Goal: Book appointment/travel/reservation

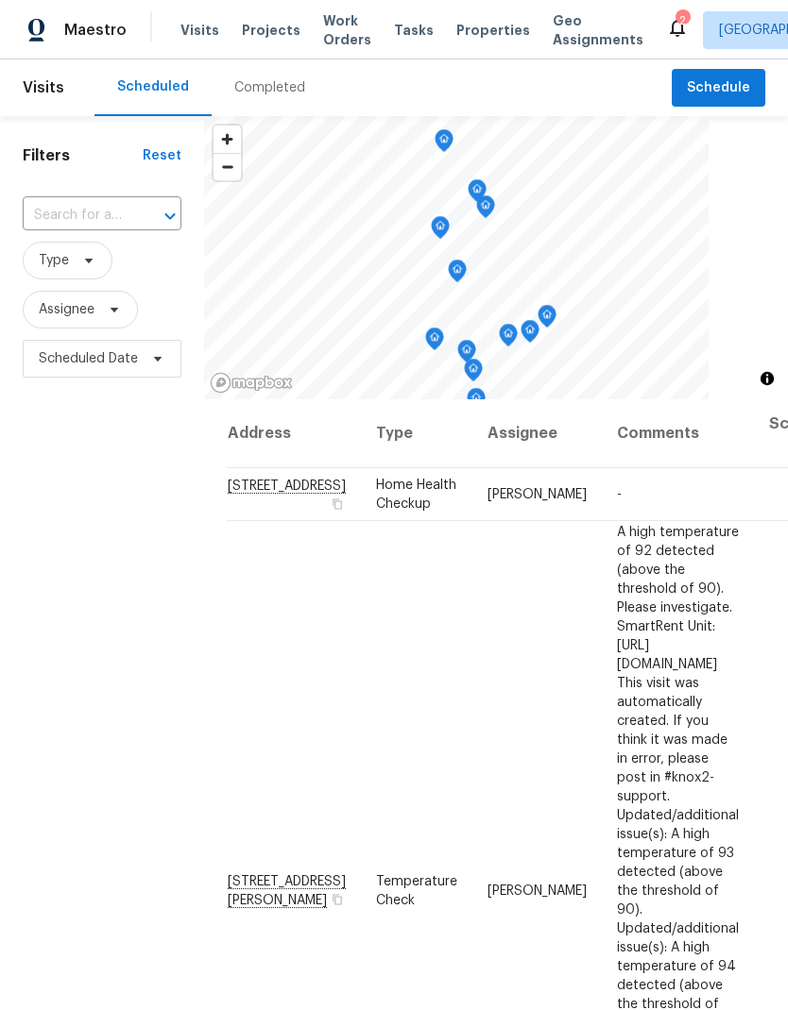
click at [74, 212] on input "text" at bounding box center [76, 215] width 106 height 29
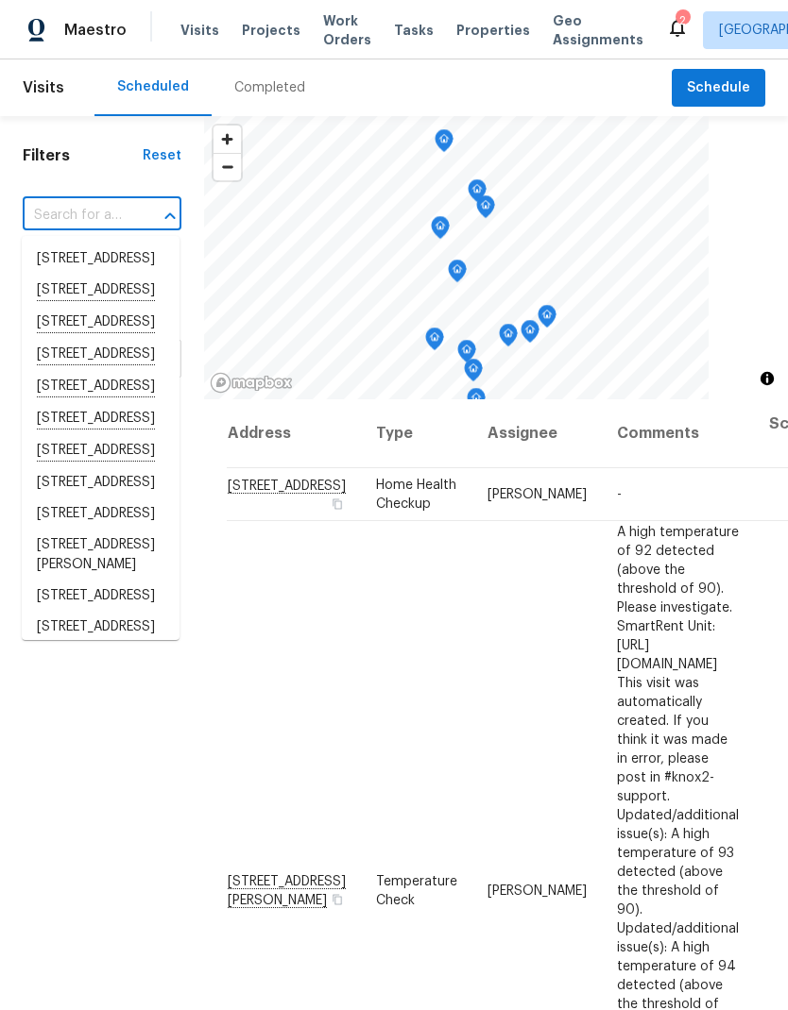
click at [88, 219] on input "text" at bounding box center [76, 215] width 106 height 29
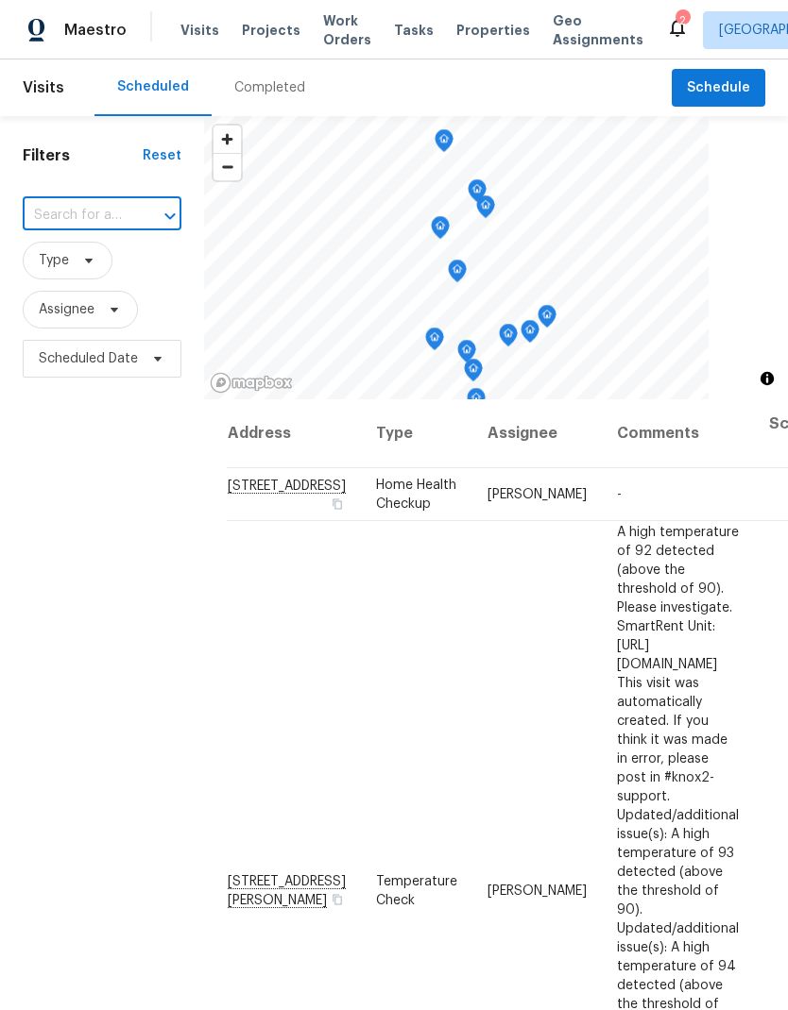
paste input "[STREET_ADDRESS][PERSON_NAME]"
type input "[STREET_ADDRESS][PERSON_NAME]"
click at [62, 259] on li "[STREET_ADDRESS][PERSON_NAME]" at bounding box center [101, 270] width 158 height 52
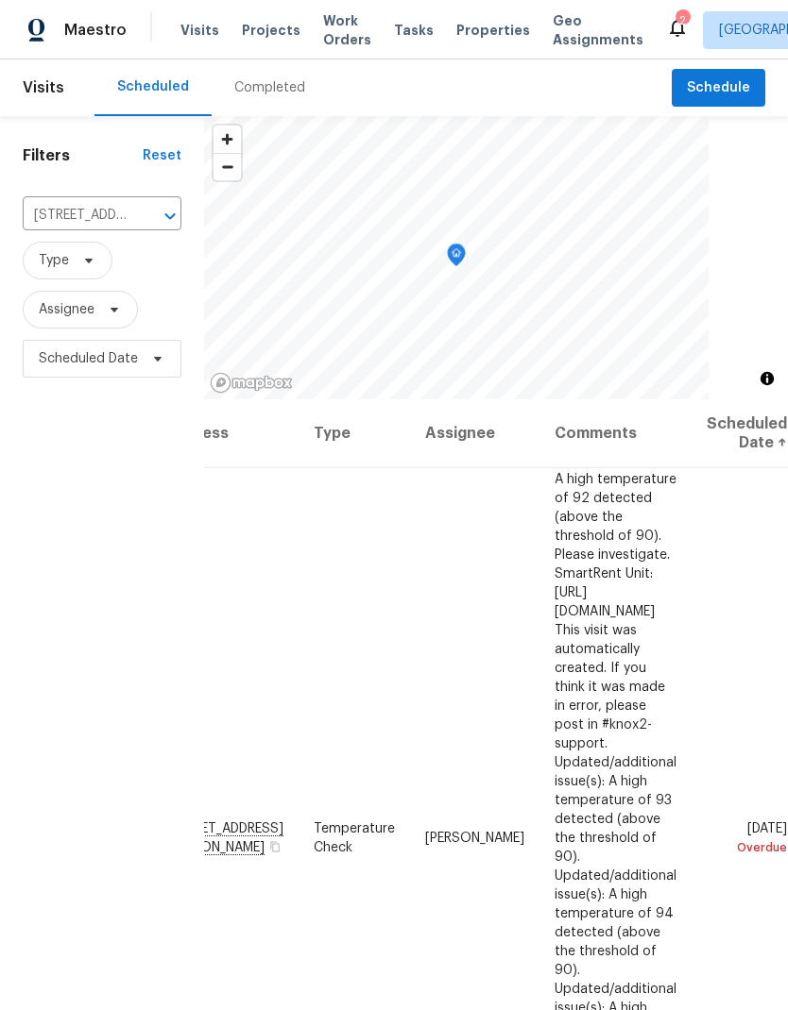
scroll to position [0, 145]
click at [0, 0] on icon at bounding box center [0, 0] width 0 height 0
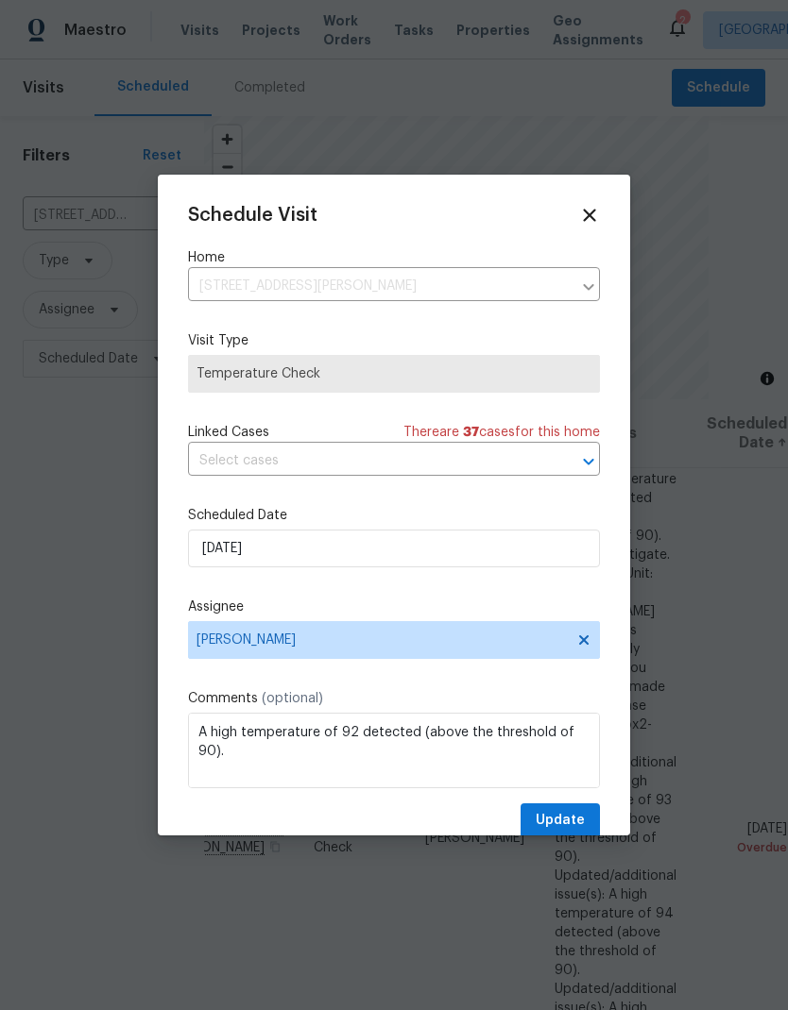
click at [174, 545] on div "Schedule Visit Home [STREET_ADDRESS][PERSON_NAME] ​ Visit Type Temperature Chec…" at bounding box center [394, 505] width 472 height 661
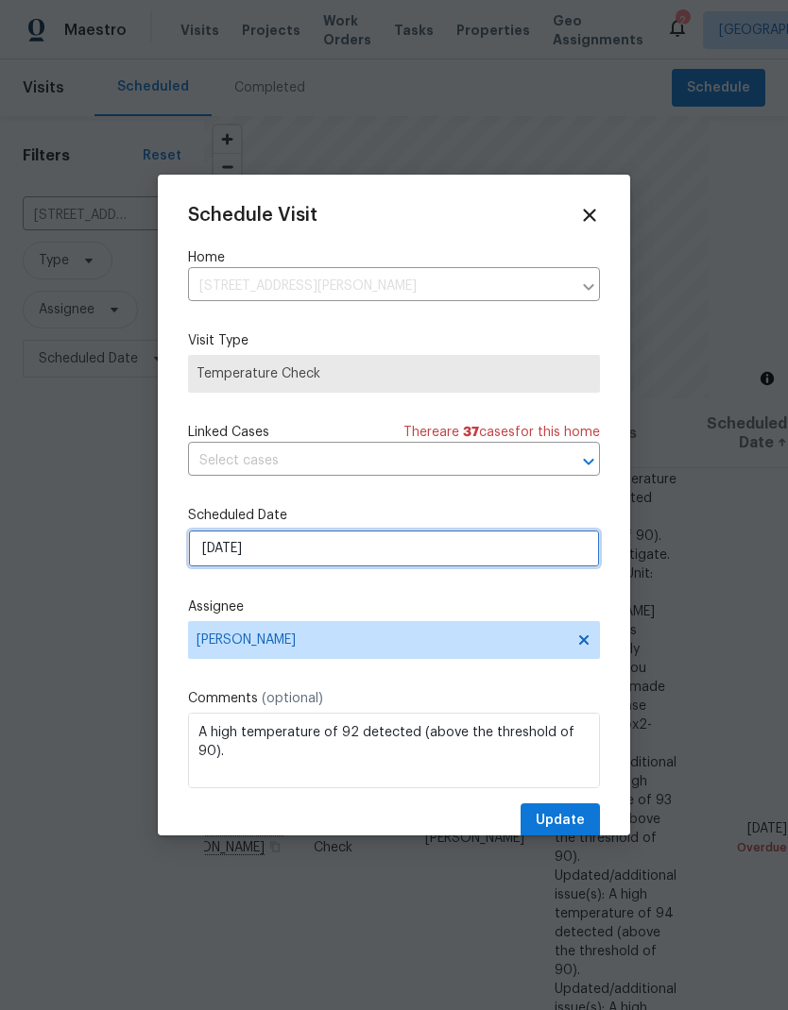
click at [231, 547] on input "[DATE]" at bounding box center [394, 549] width 412 height 38
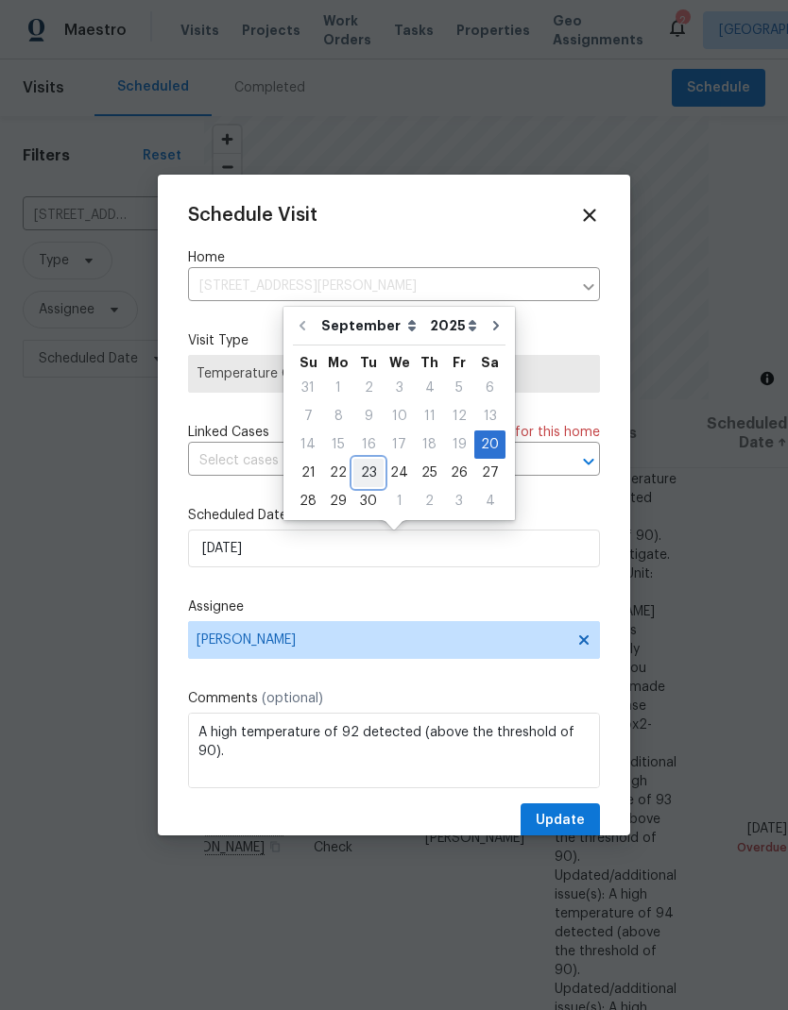
click at [361, 470] on div "23" at bounding box center [368, 473] width 30 height 26
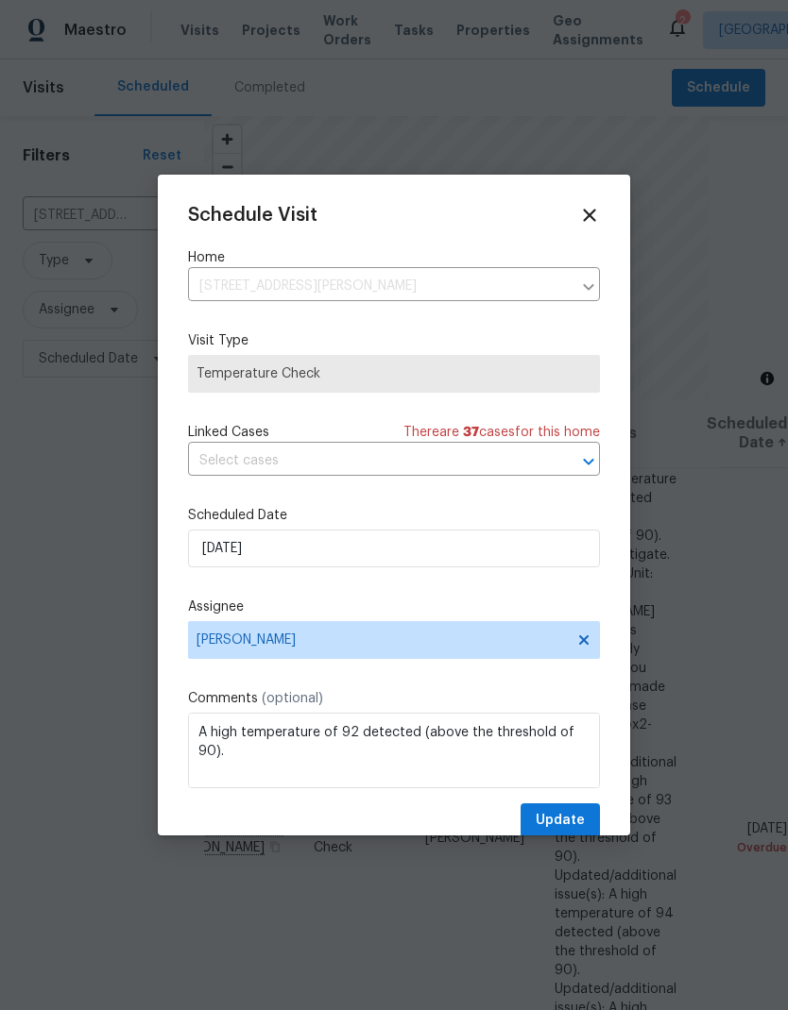
type input "[DATE]"
click at [589, 822] on button "Update" at bounding box center [559, 821] width 79 height 35
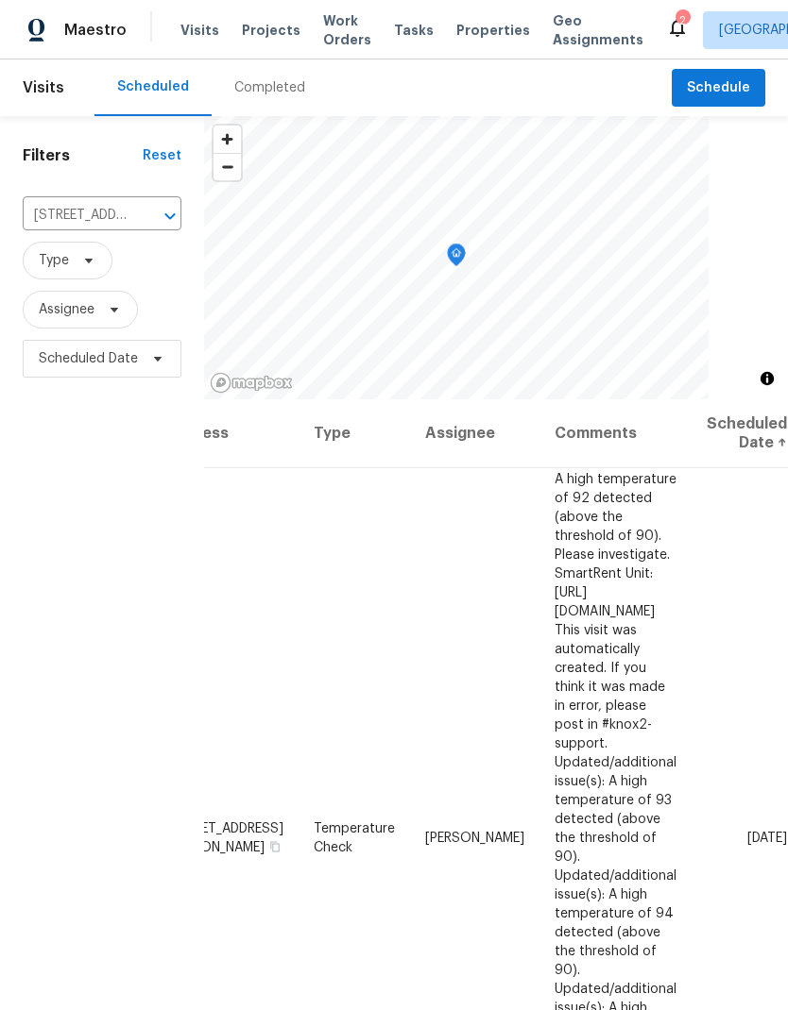
click at [143, 207] on icon "Clear" at bounding box center [145, 216] width 19 height 19
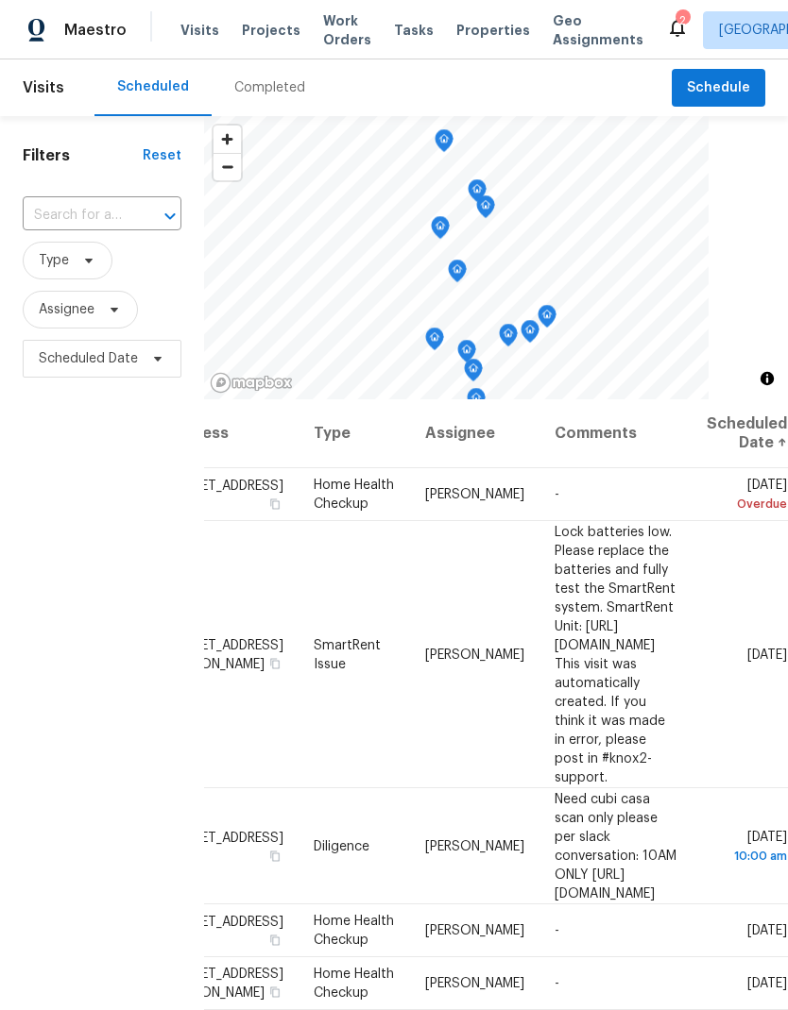
click at [89, 208] on input "text" at bounding box center [76, 215] width 106 height 29
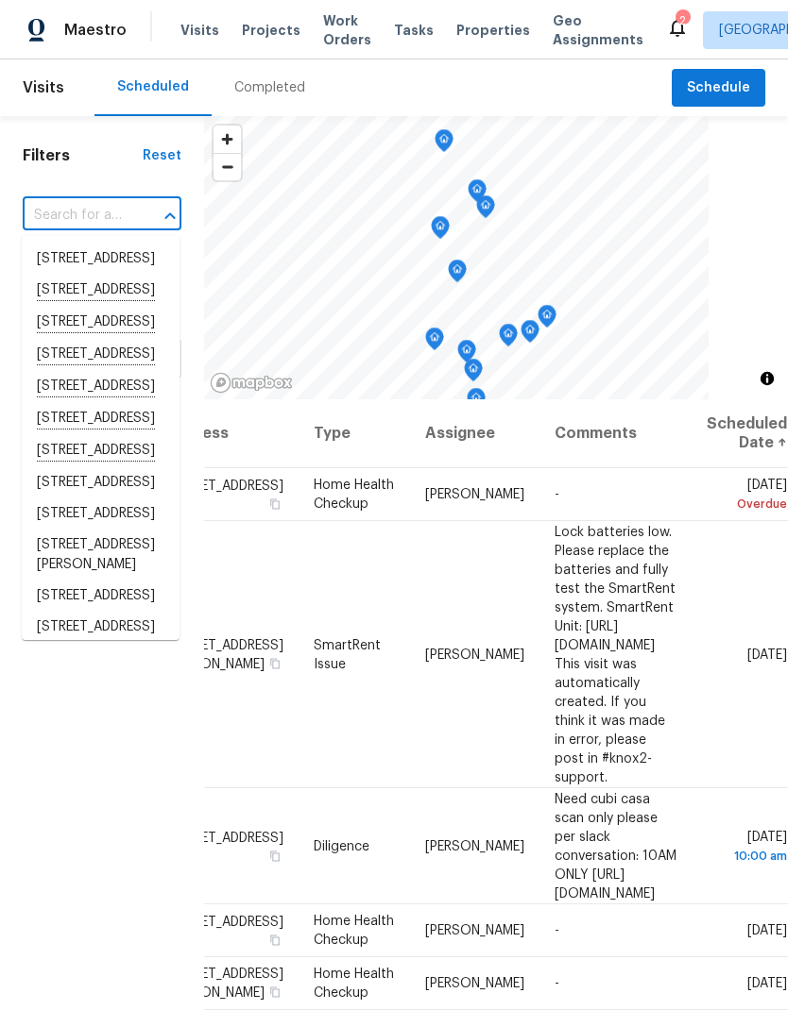
click at [54, 214] on input "text" at bounding box center [76, 215] width 106 height 29
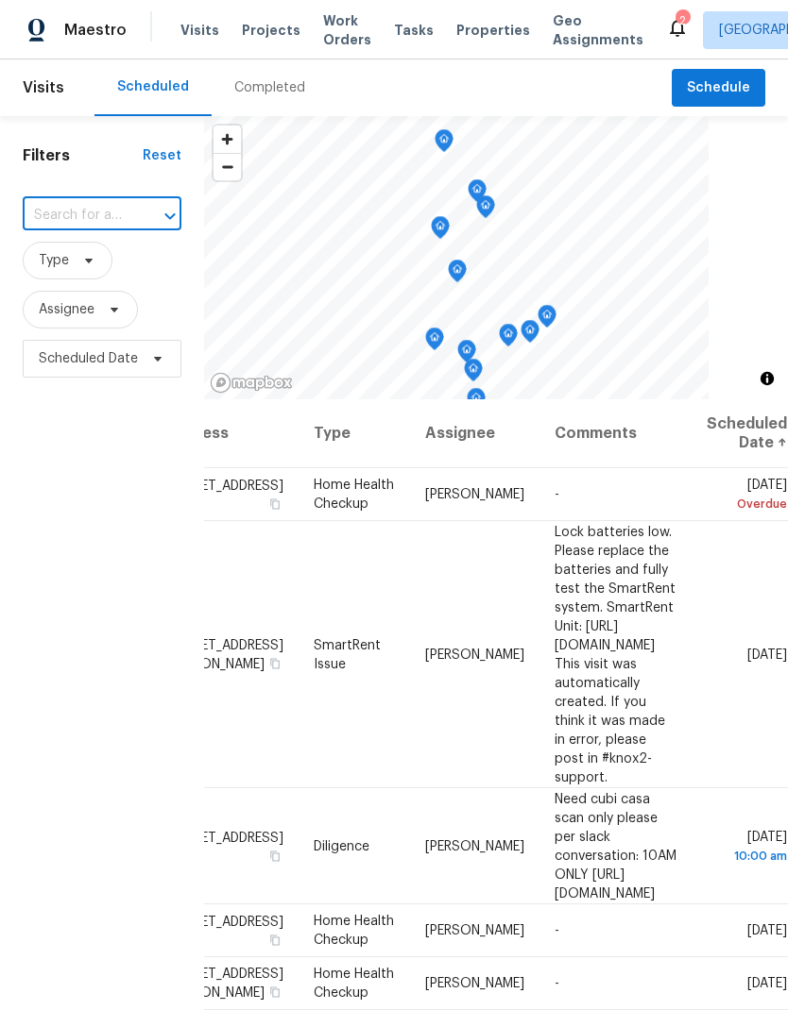
paste input "[STREET_ADDRESS][PERSON_NAME]"
type input "[STREET_ADDRESS][PERSON_NAME]"
click at [65, 265] on li "[STREET_ADDRESS][PERSON_NAME]" at bounding box center [101, 270] width 158 height 52
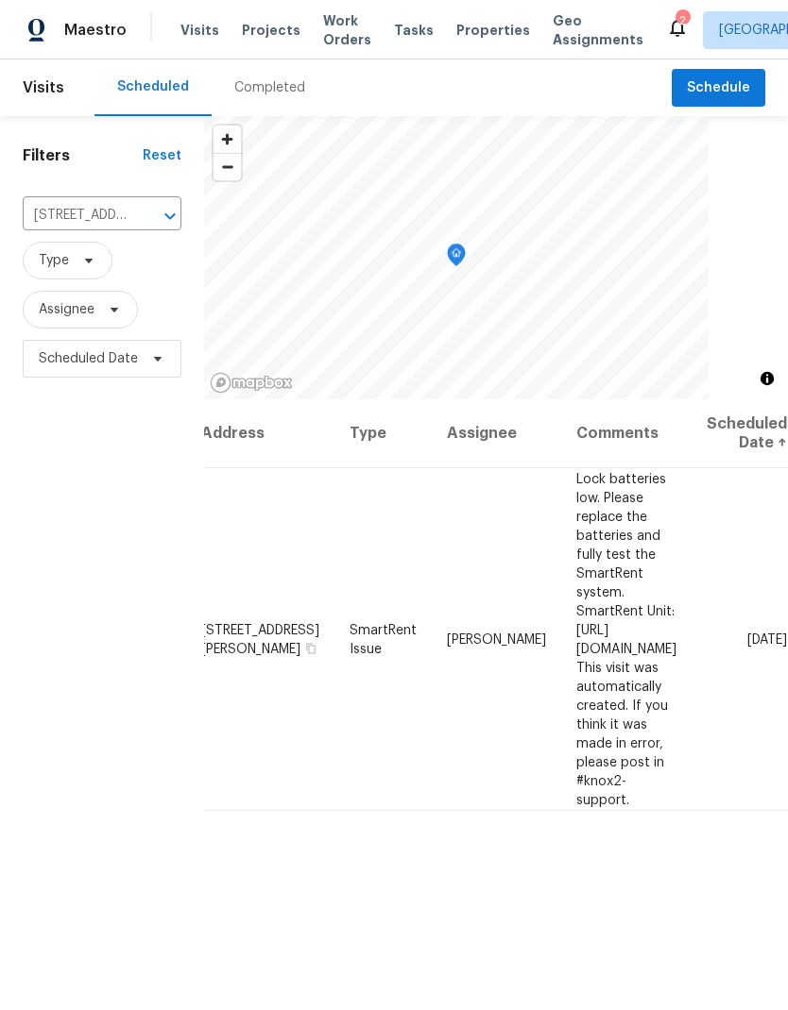
scroll to position [0, 132]
click at [0, 0] on span at bounding box center [0, 0] width 0 height 0
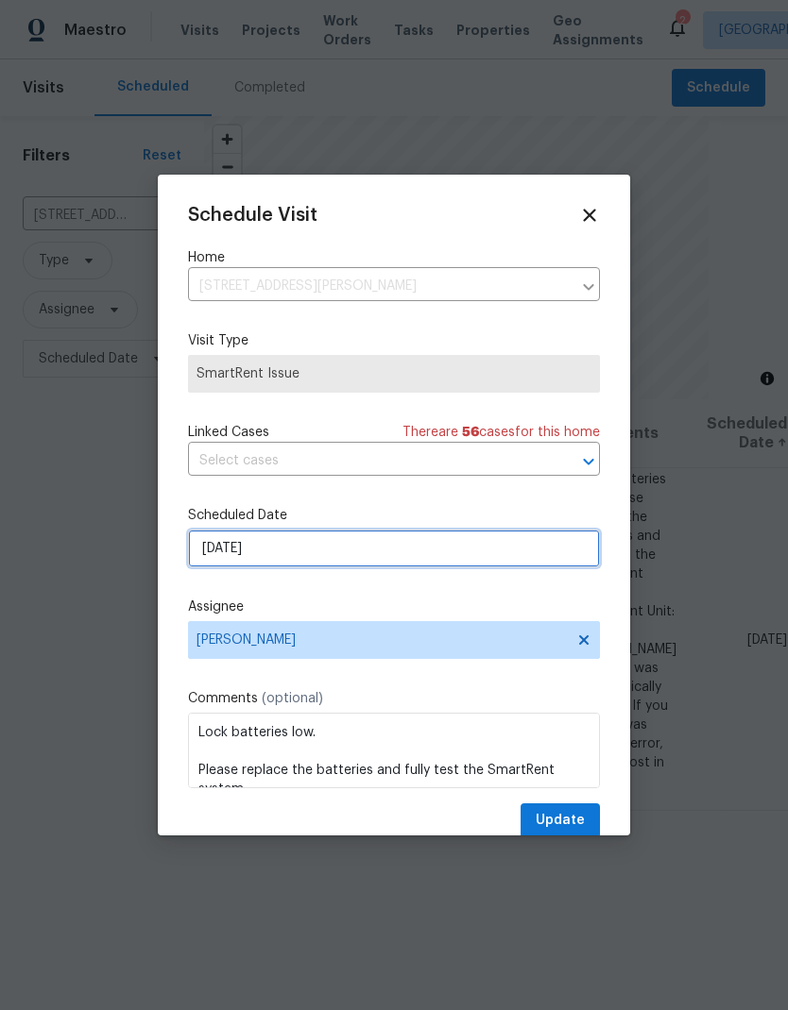
click at [225, 544] on input "[DATE]" at bounding box center [394, 549] width 412 height 38
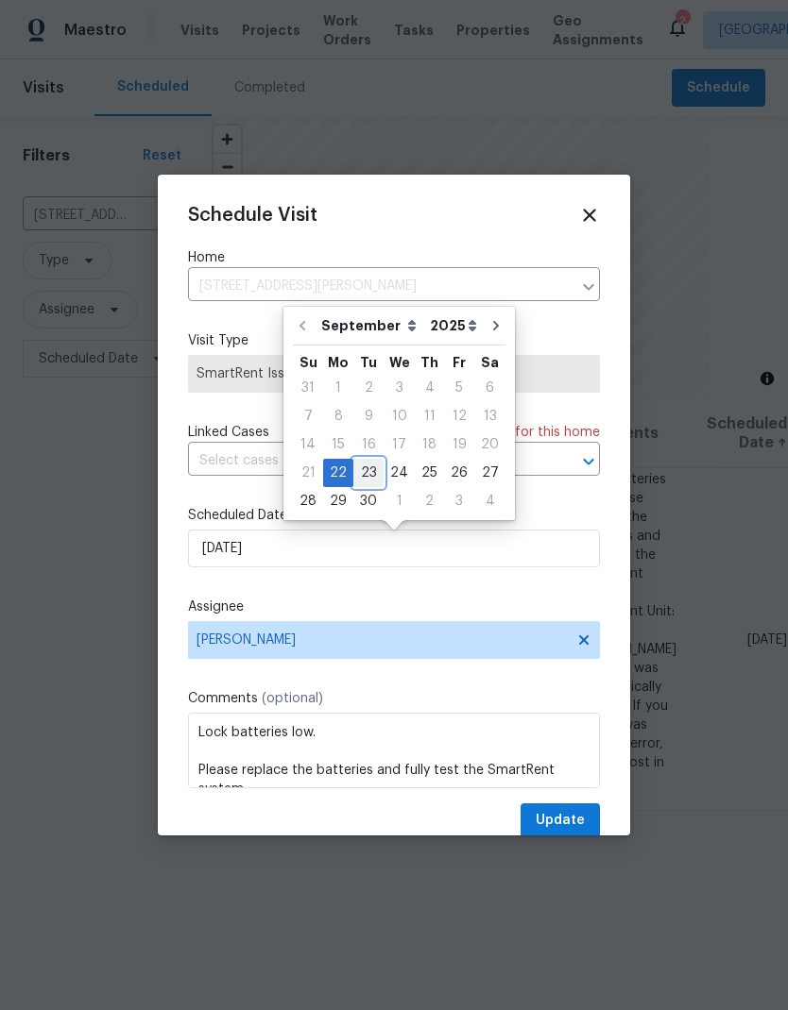
click at [365, 464] on div "23" at bounding box center [368, 473] width 30 height 26
type input "[DATE]"
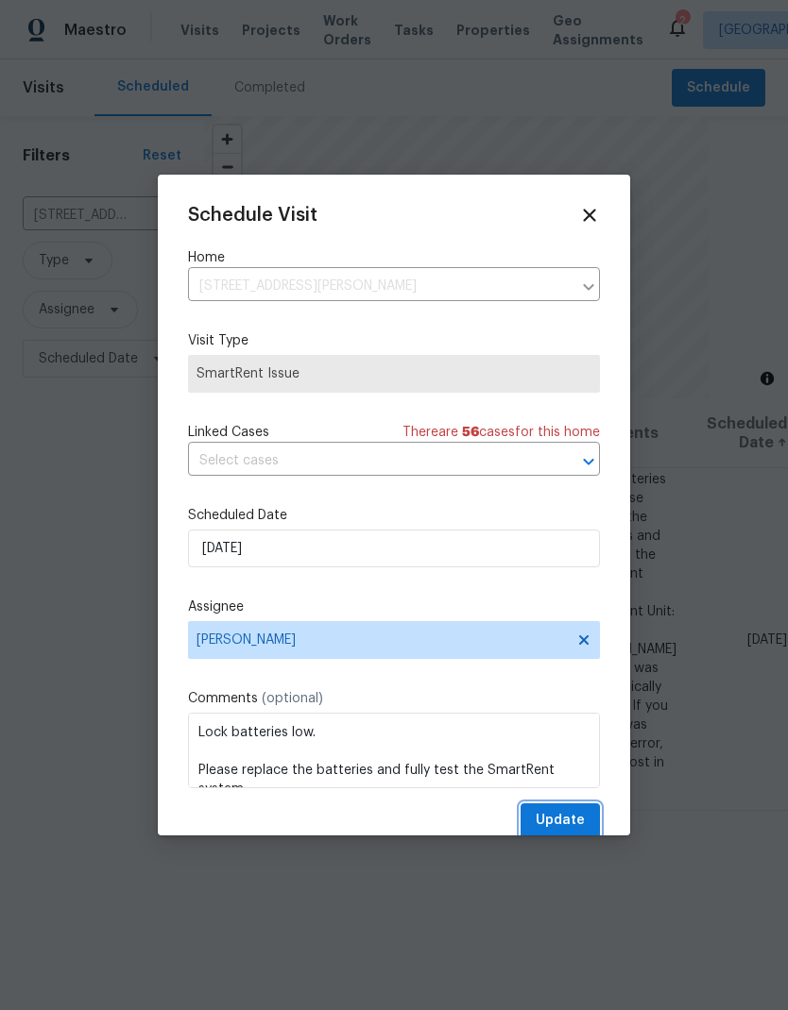
click at [566, 828] on span "Update" at bounding box center [559, 821] width 49 height 24
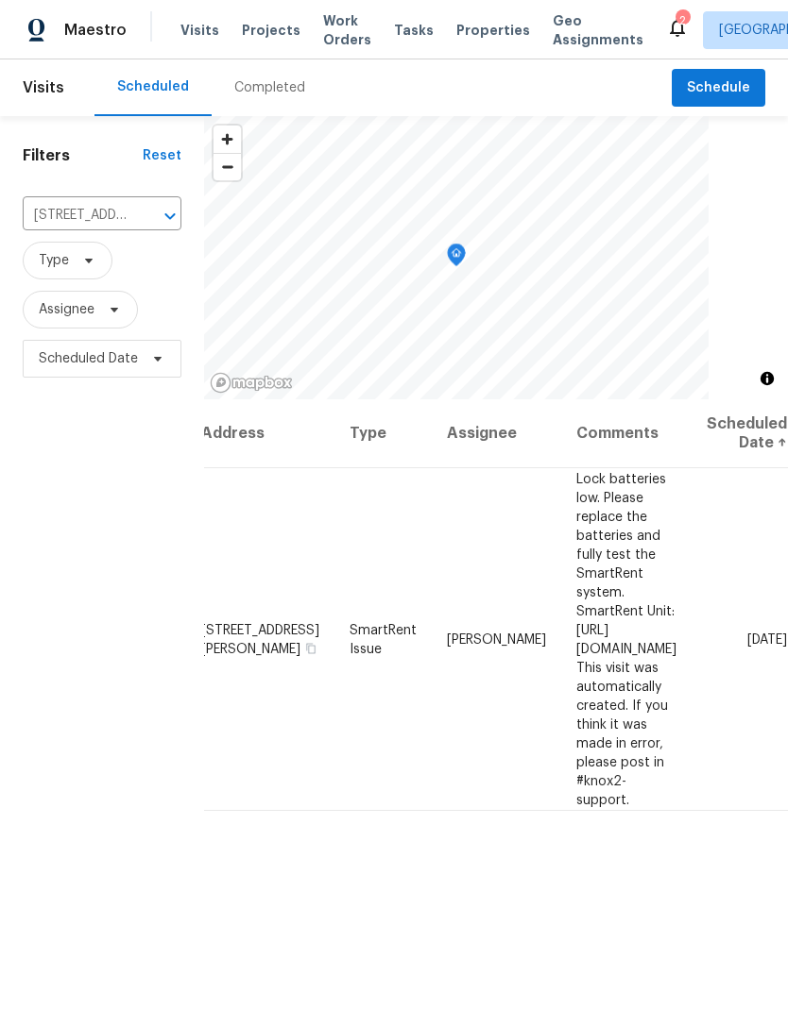
click at [136, 216] on icon "Clear" at bounding box center [145, 216] width 19 height 19
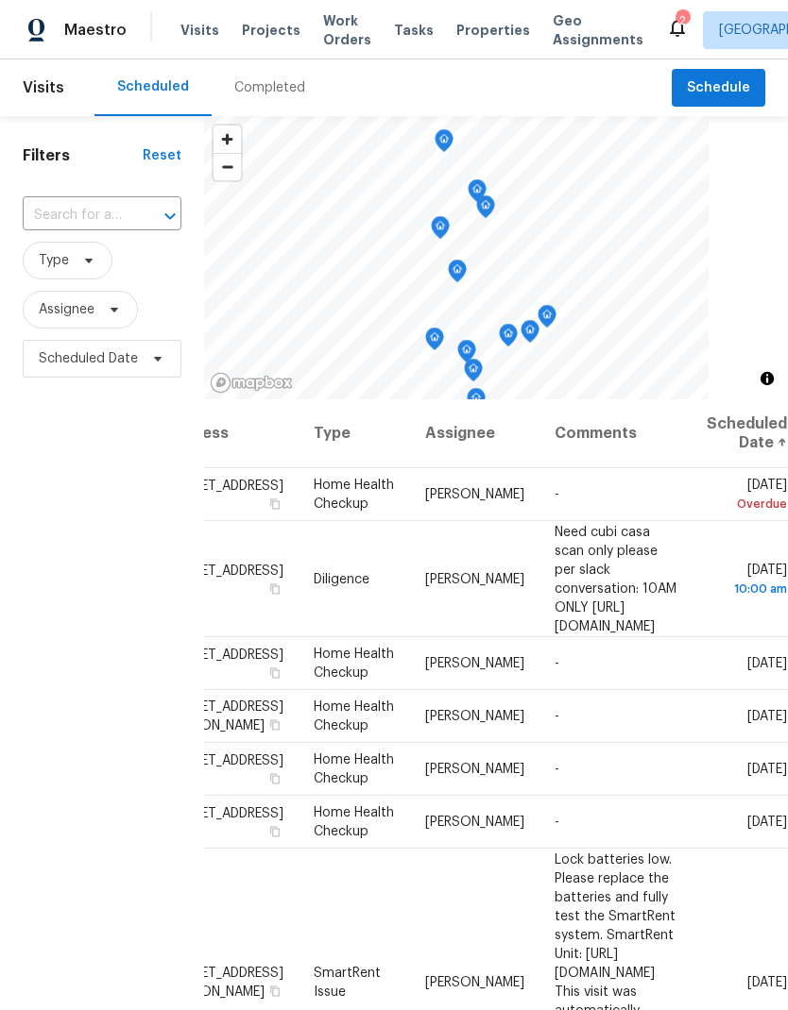
click at [88, 208] on input "text" at bounding box center [76, 215] width 106 height 29
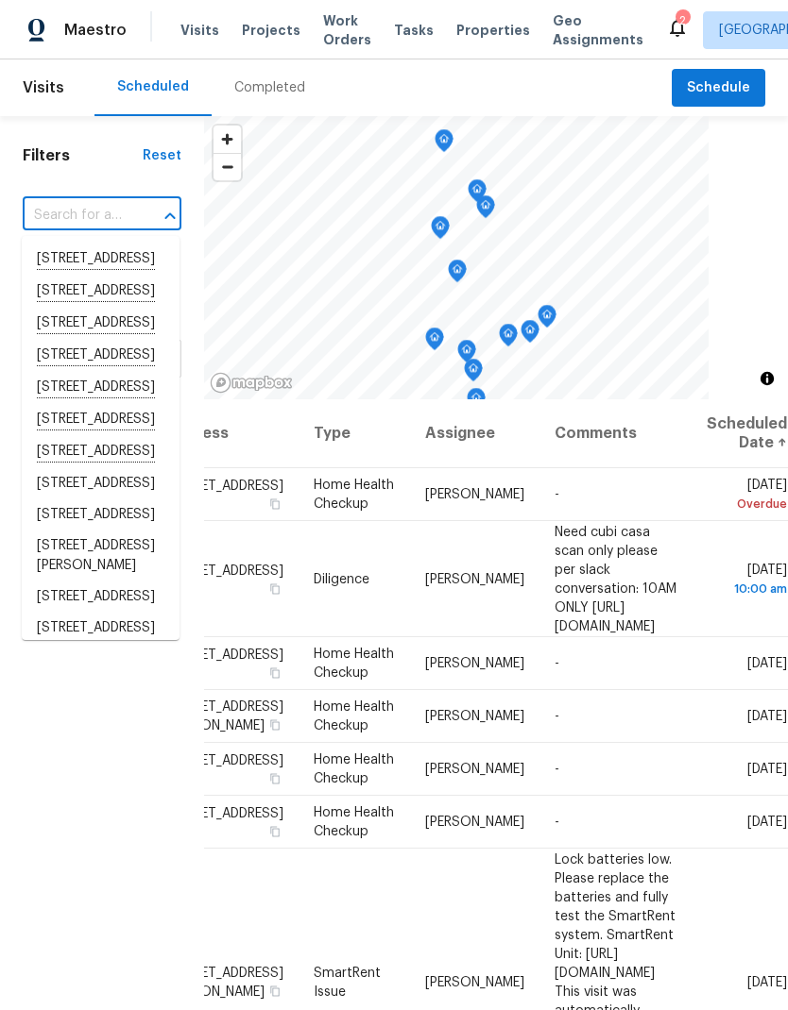
click at [71, 216] on input "text" at bounding box center [76, 215] width 106 height 29
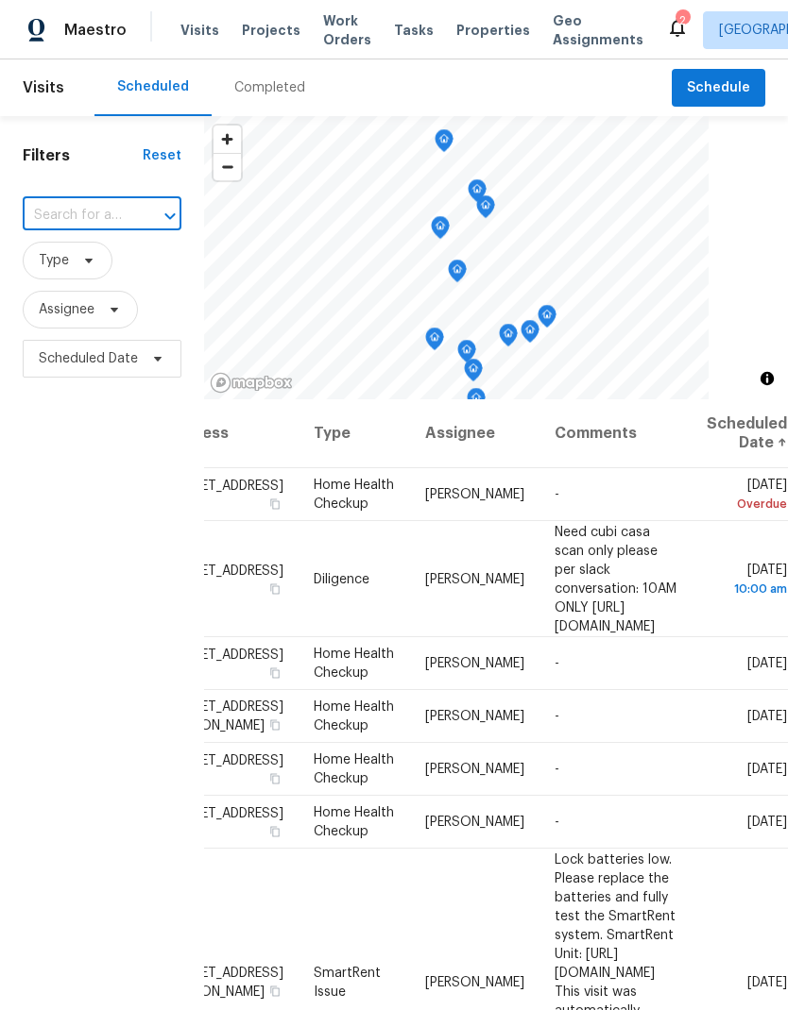
paste input "[STREET_ADDRESS][PERSON_NAME]"
type input "[STREET_ADDRESS][PERSON_NAME]"
click at [74, 347] on li "[STREET_ADDRESS][PERSON_NAME]" at bounding box center [101, 321] width 158 height 52
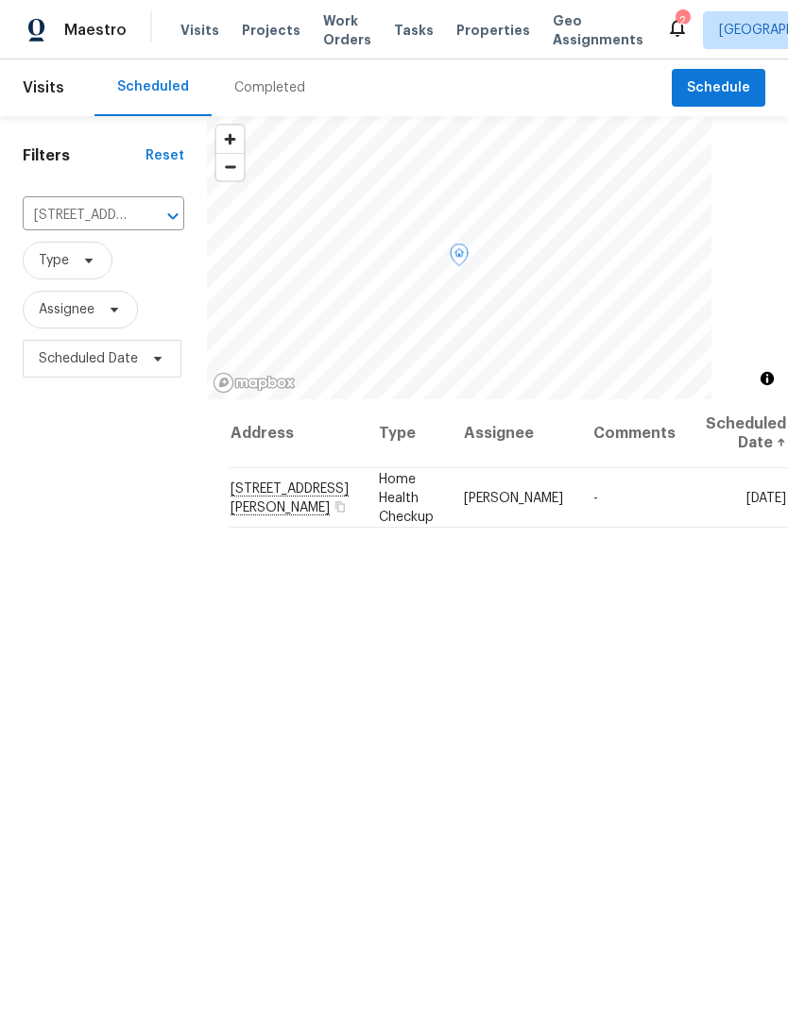
click at [0, 0] on icon at bounding box center [0, 0] width 0 height 0
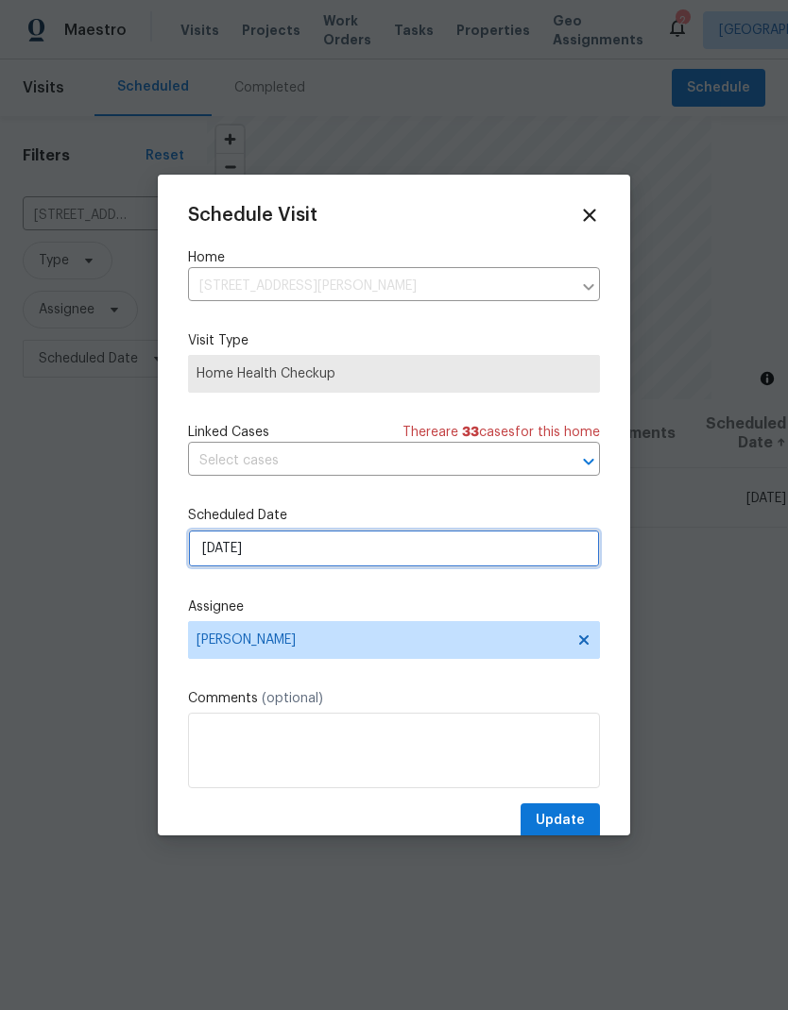
click at [221, 549] on input "[DATE]" at bounding box center [394, 549] width 412 height 38
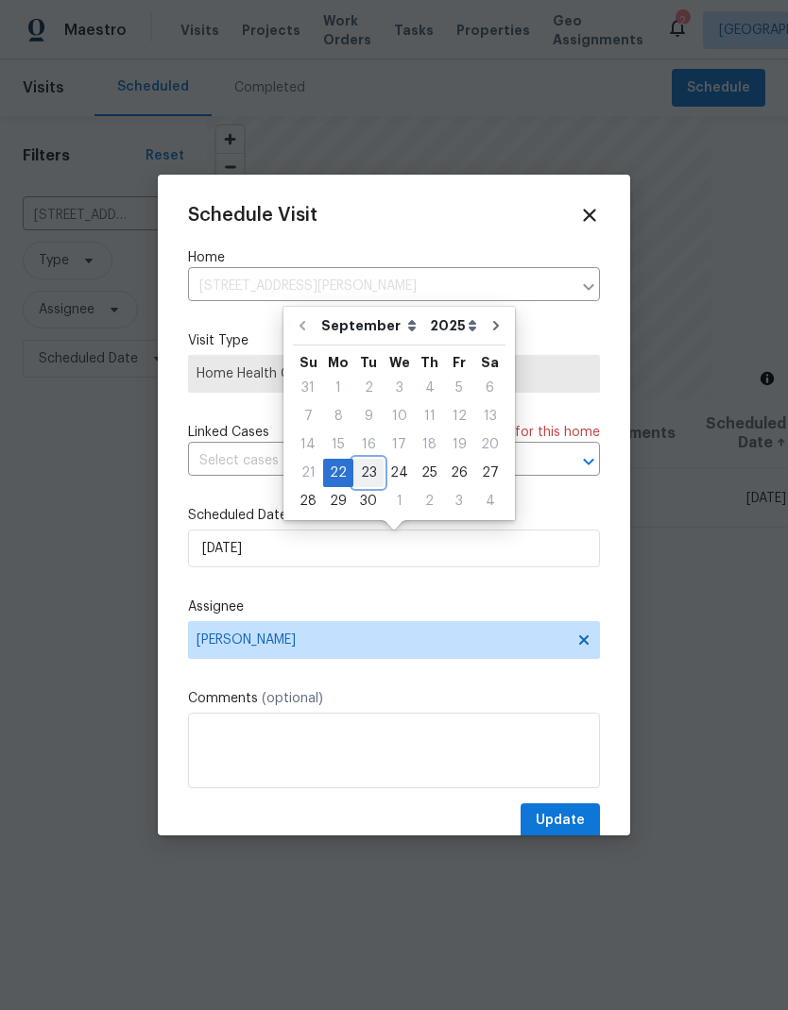
click at [362, 479] on div "23" at bounding box center [368, 473] width 30 height 26
type input "[DATE]"
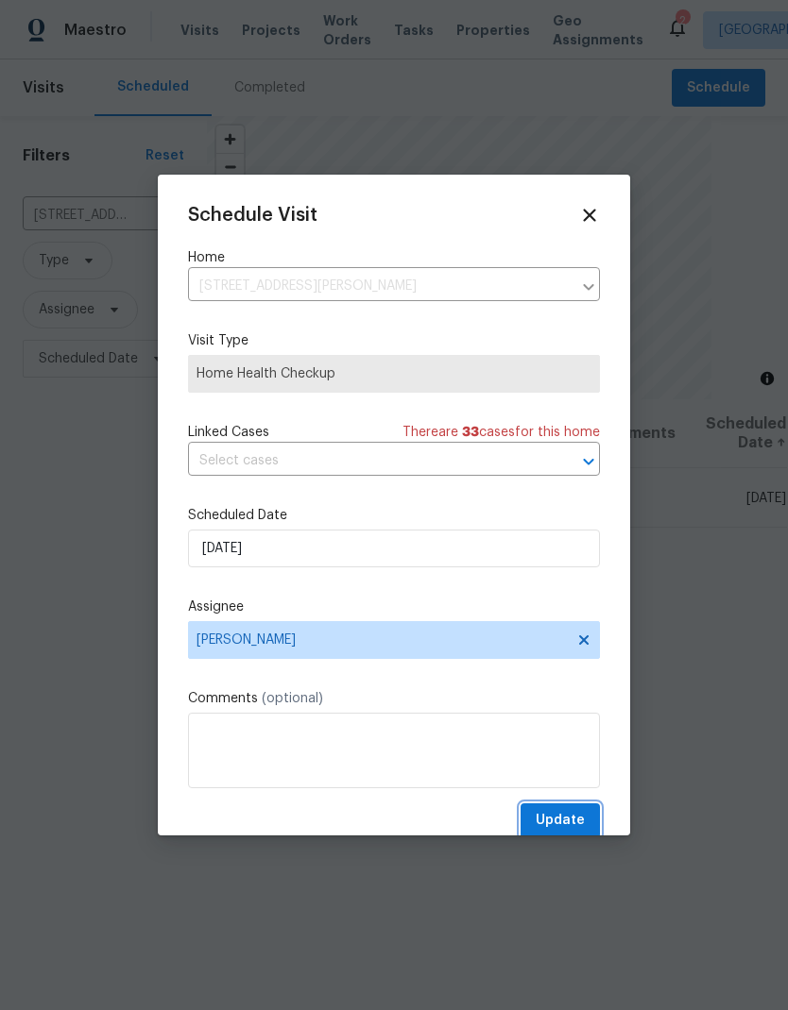
click at [544, 833] on span "Update" at bounding box center [559, 821] width 49 height 24
